Goal: Navigation & Orientation: Find specific page/section

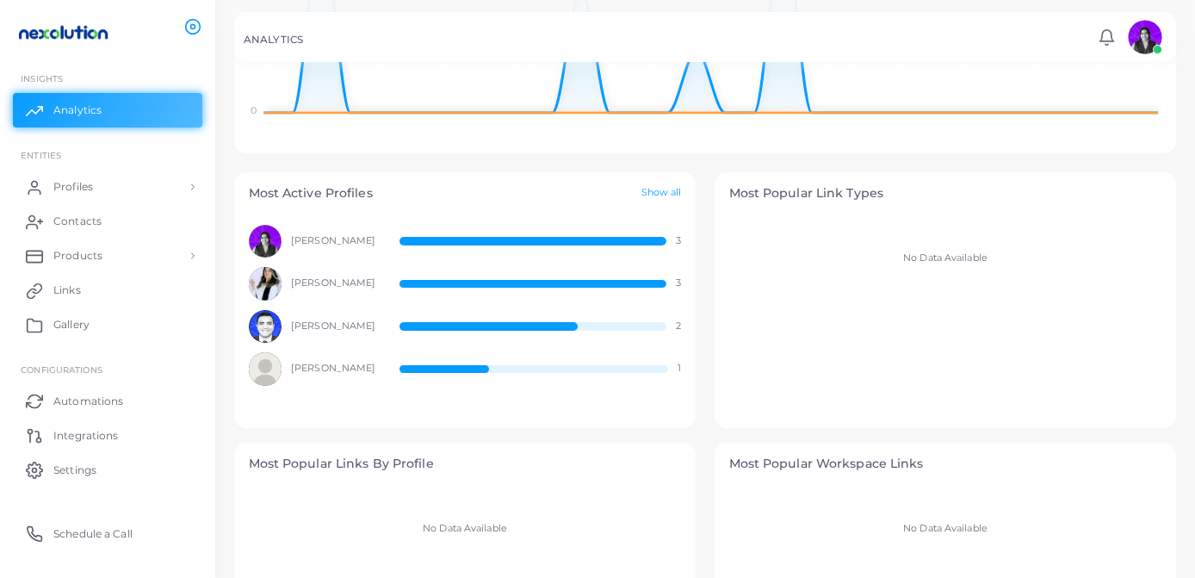
scroll to position [476, 0]
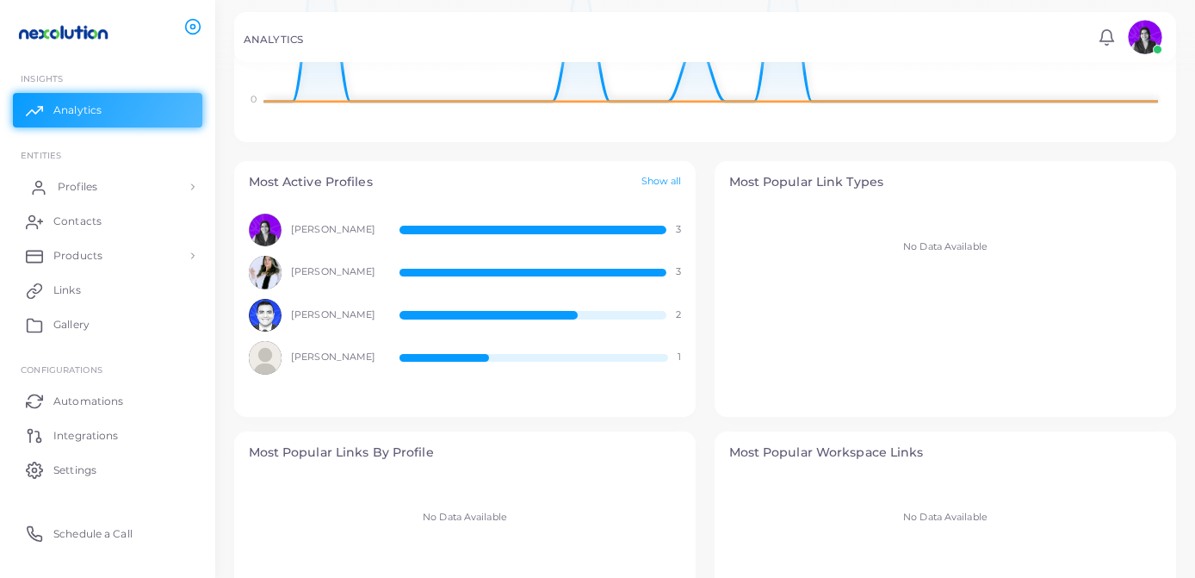
click at [62, 186] on span "Profiles" at bounding box center [78, 187] width 40 height 16
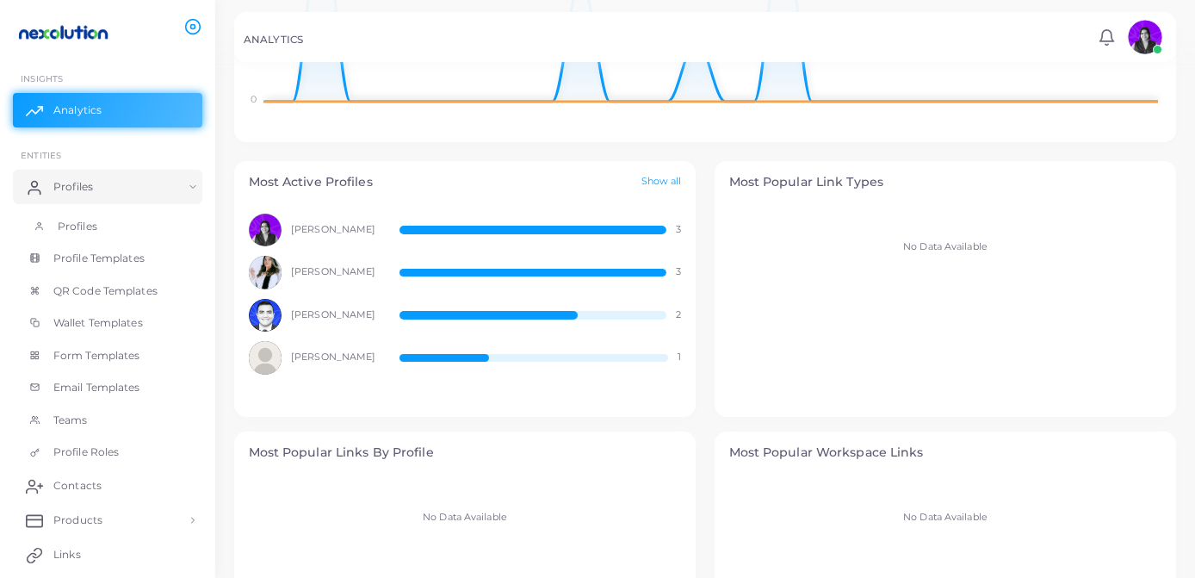
click at [78, 226] on span "Profiles" at bounding box center [78, 227] width 40 height 16
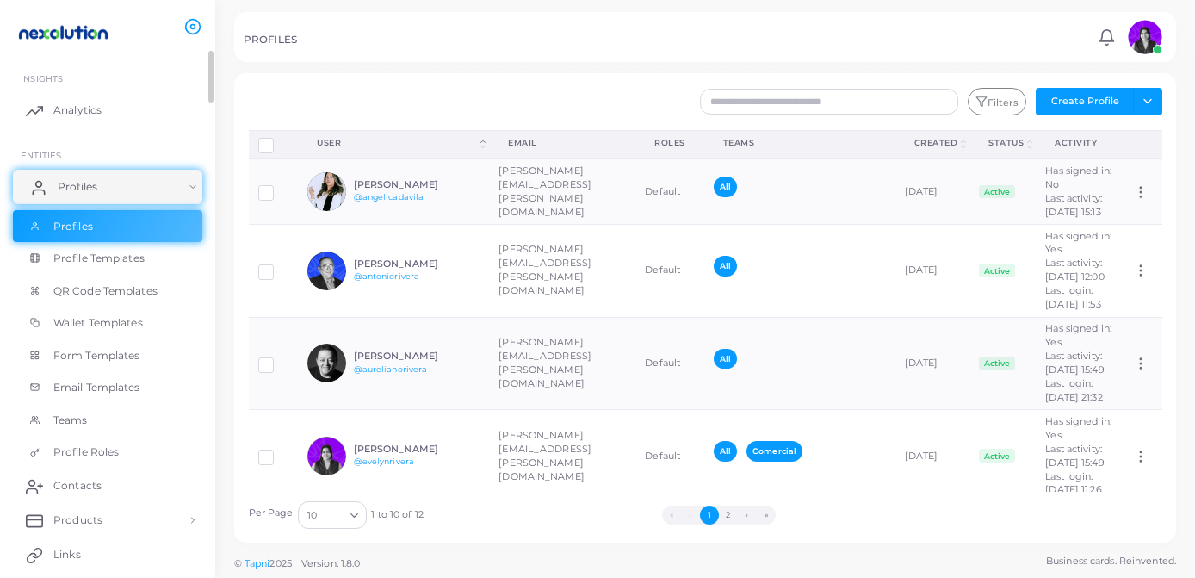
click at [132, 183] on link "Profiles" at bounding box center [107, 187] width 189 height 34
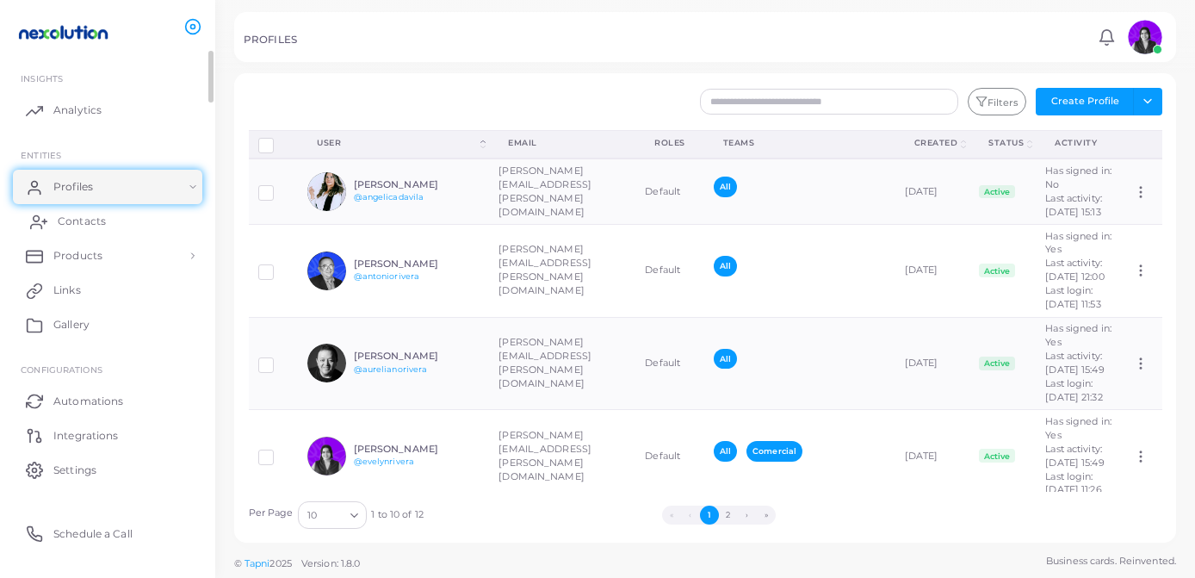
click at [100, 227] on span "Contacts" at bounding box center [82, 222] width 48 height 16
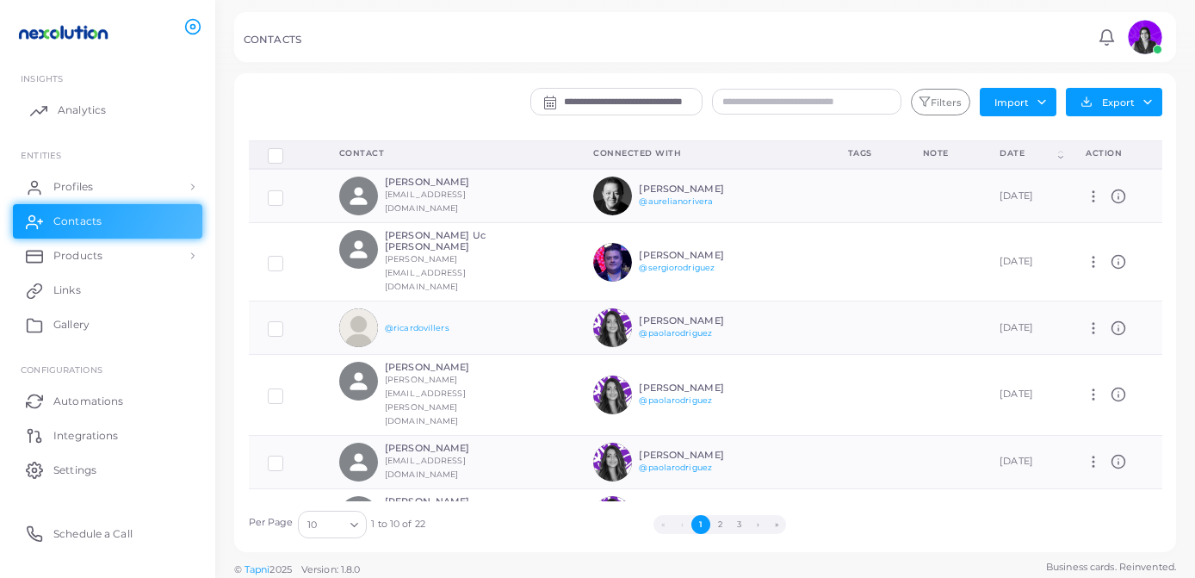
click at [77, 109] on span "Analytics" at bounding box center [82, 110] width 48 height 16
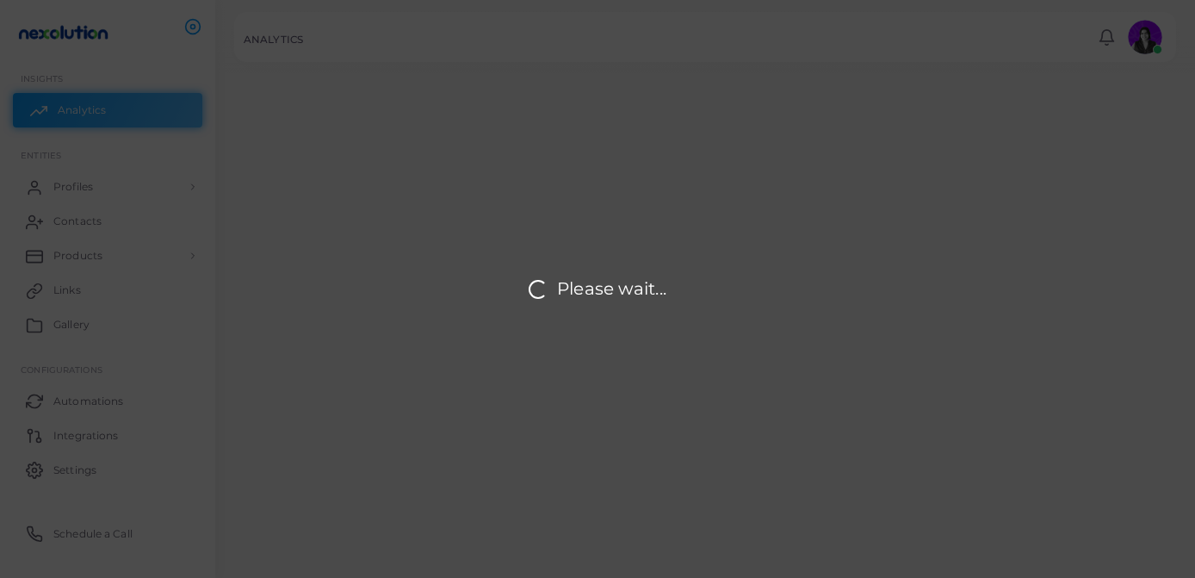
scroll to position [140, 221]
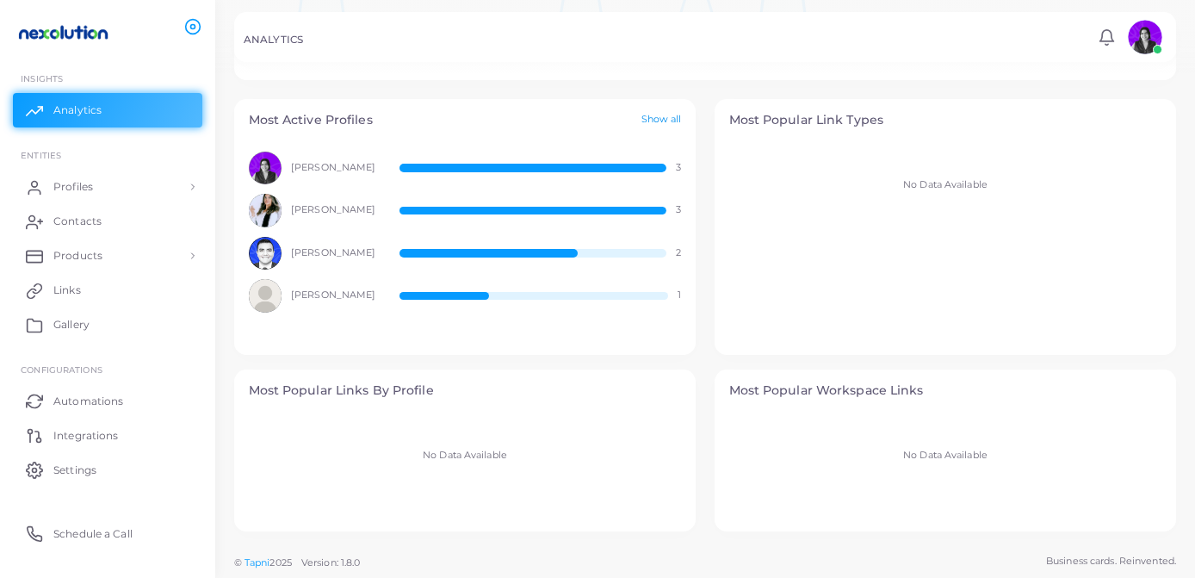
click at [663, 119] on link "Show all" at bounding box center [662, 120] width 40 height 15
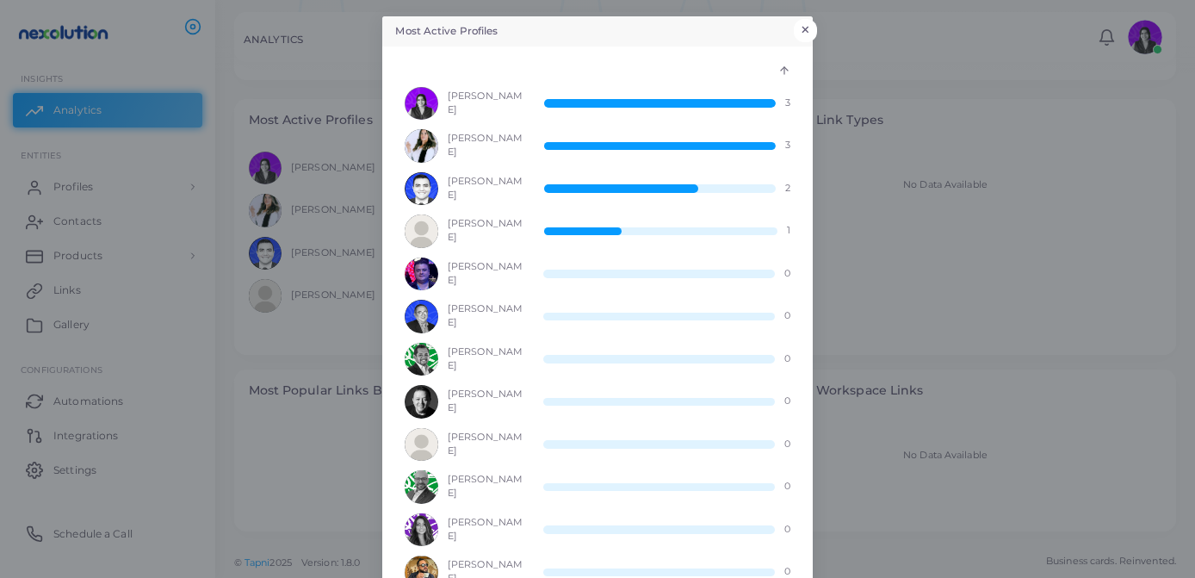
click at [812, 25] on button "×" at bounding box center [805, 30] width 23 height 22
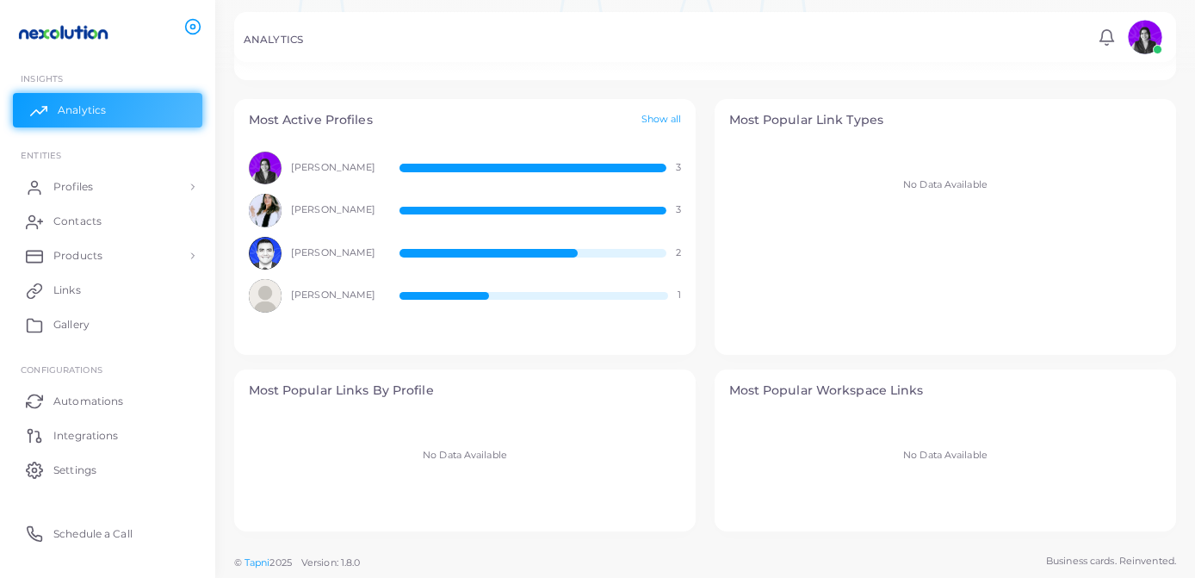
click at [79, 108] on span "Analytics" at bounding box center [82, 110] width 48 height 16
